Goal: Transaction & Acquisition: Purchase product/service

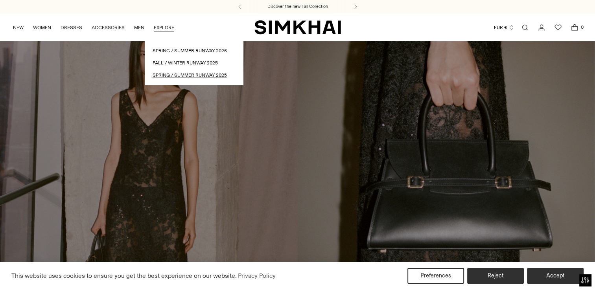
click at [201, 76] on link "Spring / Summer Runway 2025" at bounding box center [194, 75] width 83 height 7
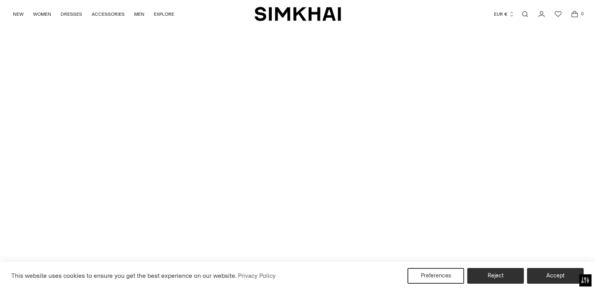
scroll to position [236, 0]
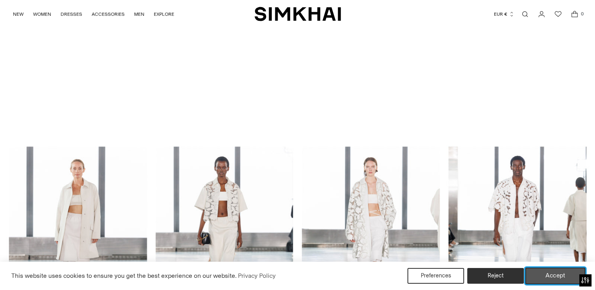
click at [571, 276] on button "Accept" at bounding box center [555, 276] width 60 height 17
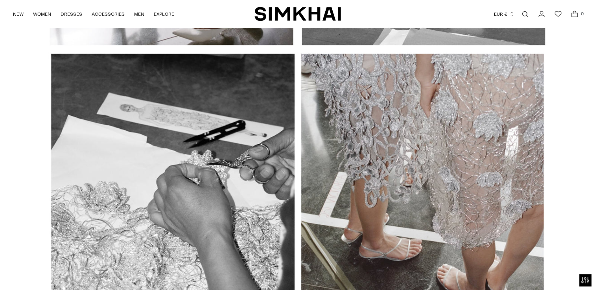
scroll to position [2753, 0]
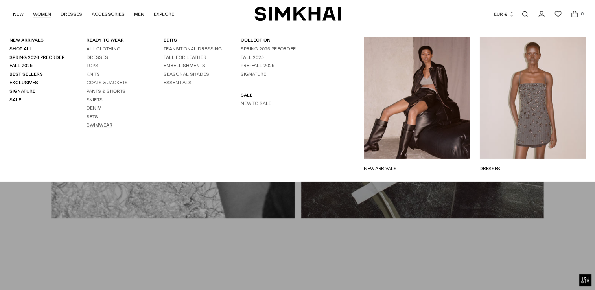
click at [96, 123] on link "Swimwear" at bounding box center [100, 125] width 26 height 6
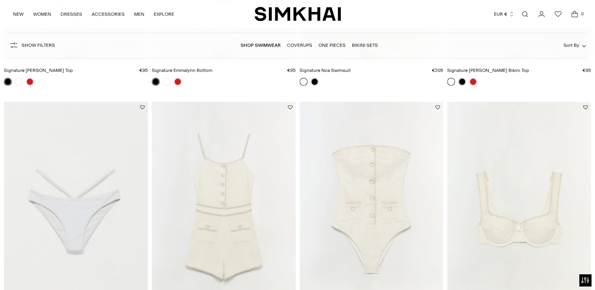
scroll to position [275, 0]
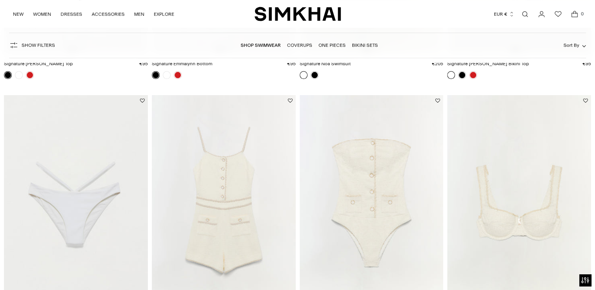
click at [539, 179] on img at bounding box center [519, 203] width 144 height 216
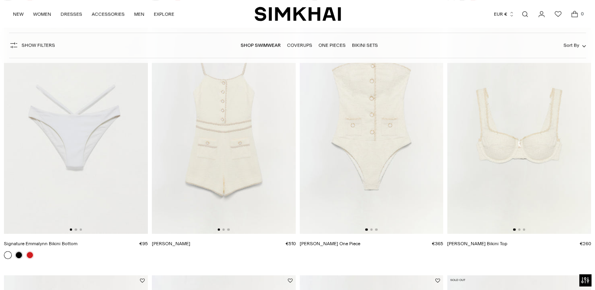
scroll to position [354, 0]
click at [408, 155] on img at bounding box center [372, 125] width 144 height 216
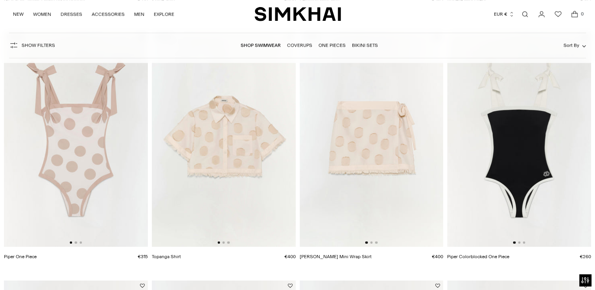
scroll to position [865, 0]
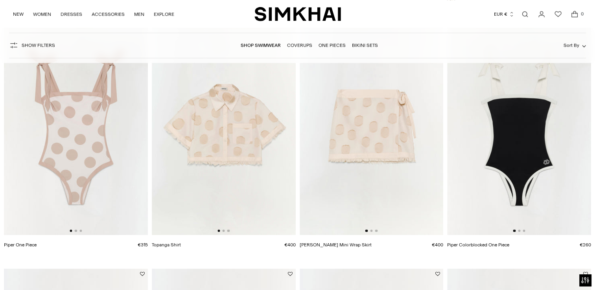
click at [103, 147] on img at bounding box center [76, 128] width 144 height 216
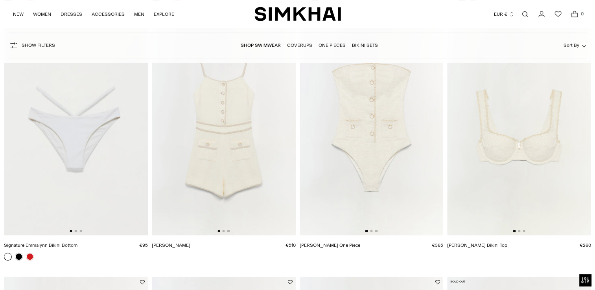
scroll to position [354, 0]
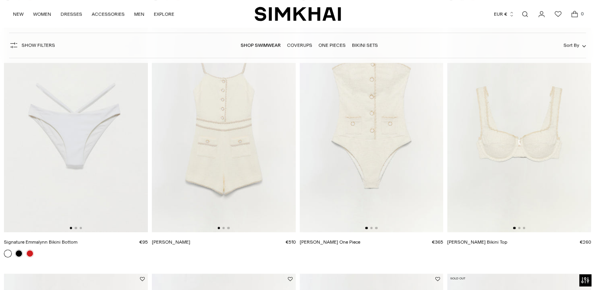
click at [531, 123] on img at bounding box center [519, 125] width 144 height 216
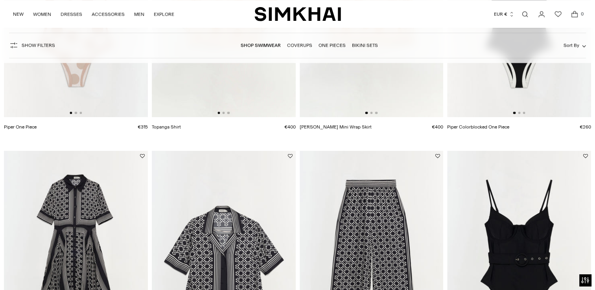
scroll to position [786, 0]
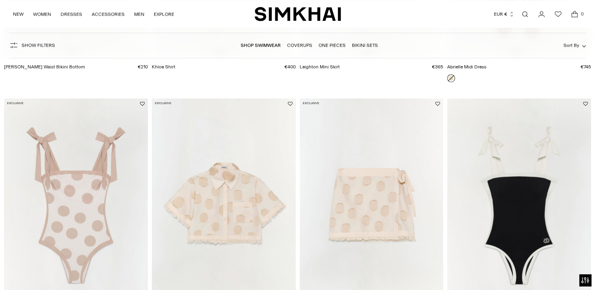
click at [58, 157] on img at bounding box center [76, 206] width 144 height 216
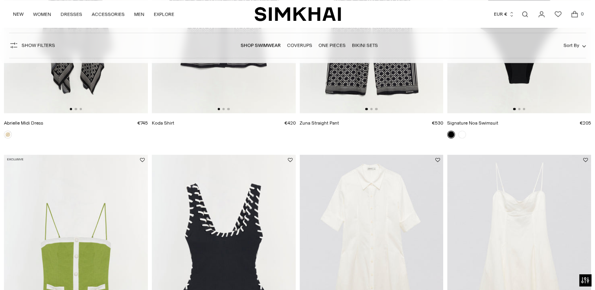
scroll to position [1062, 0]
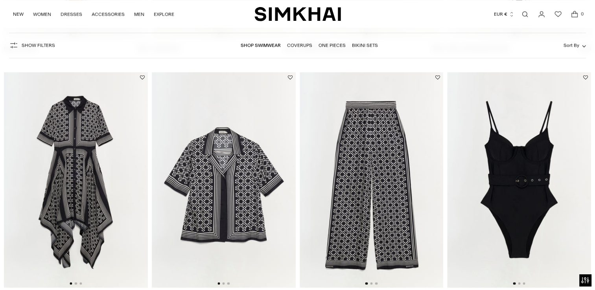
click at [525, 171] on img at bounding box center [519, 180] width 144 height 216
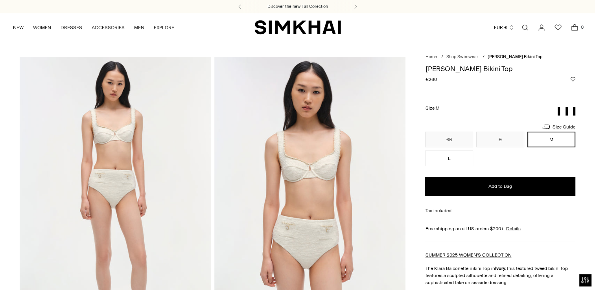
click at [305, 159] on img at bounding box center [310, 200] width 192 height 287
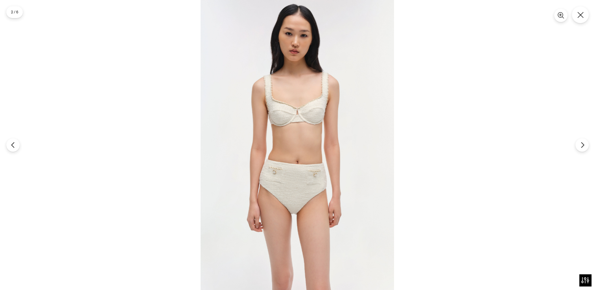
click at [305, 143] on img at bounding box center [297, 145] width 193 height 290
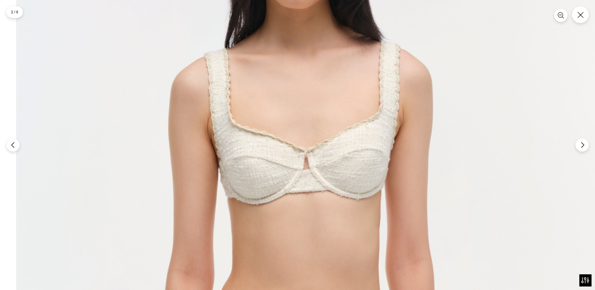
click at [333, 260] on img at bounding box center [306, 260] width 580 height 871
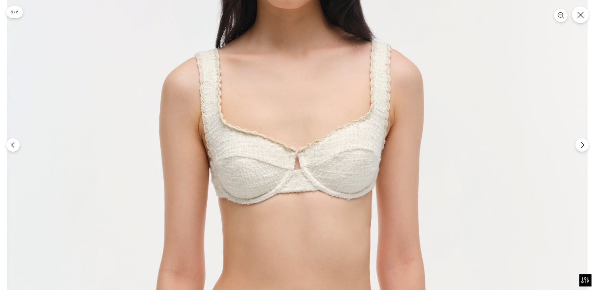
click at [472, 217] on img at bounding box center [297, 260] width 580 height 871
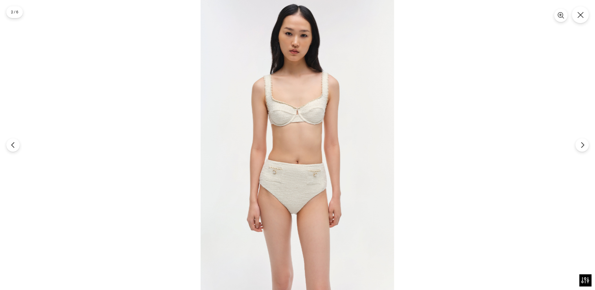
click at [459, 196] on div at bounding box center [297, 145] width 595 height 290
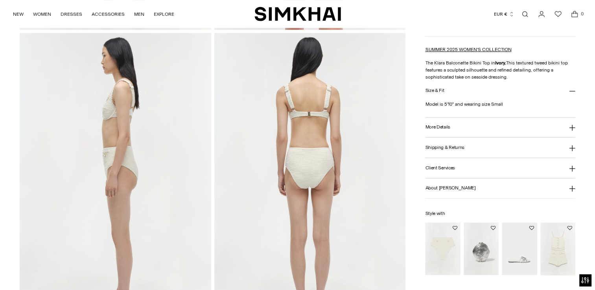
scroll to position [354, 0]
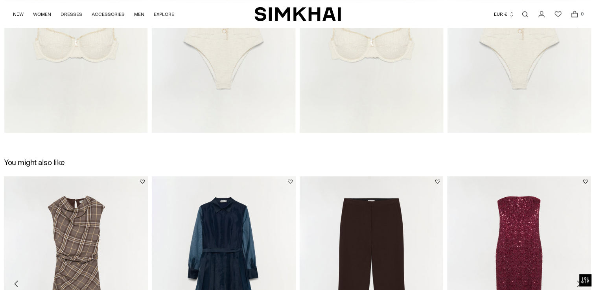
scroll to position [898, 0]
